Goal: Download file/media

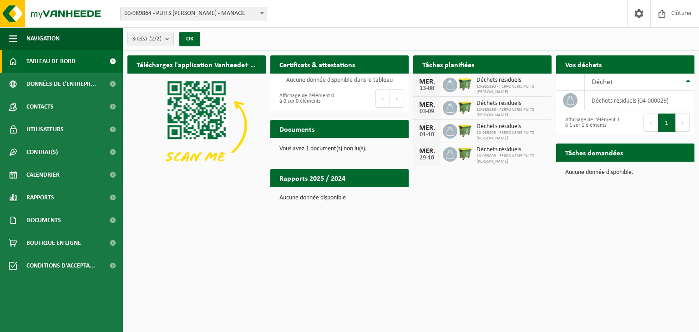
click at [665, 123] on button "1" at bounding box center [667, 123] width 18 height 18
click at [687, 81] on th "Déchet" at bounding box center [639, 82] width 110 height 17
click at [68, 221] on link "Documents" at bounding box center [61, 220] width 123 height 23
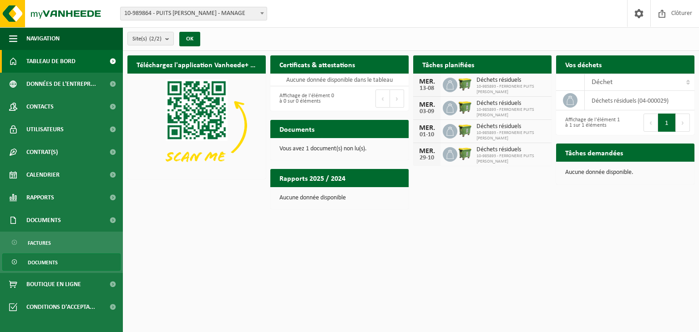
click at [59, 261] on link "Documents" at bounding box center [61, 262] width 118 height 17
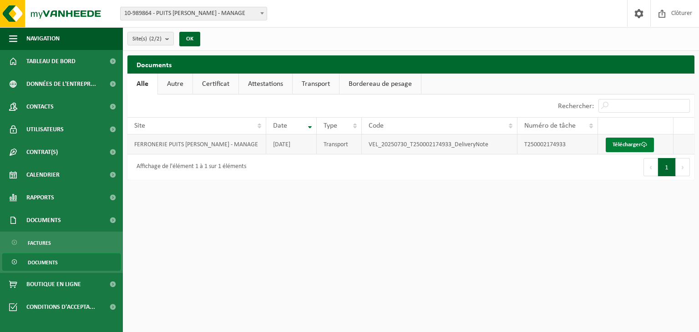
click at [631, 143] on link "Télécharger" at bounding box center [629, 145] width 48 height 15
click at [63, 242] on link "Factures" at bounding box center [61, 242] width 118 height 17
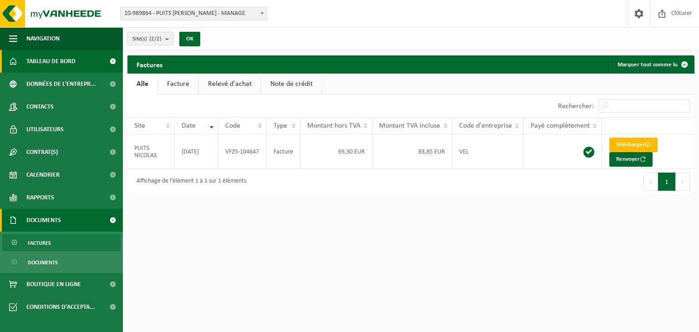
click at [55, 63] on span "Tableau de bord" at bounding box center [50, 61] width 49 height 23
